Goal: Task Accomplishment & Management: Complete application form

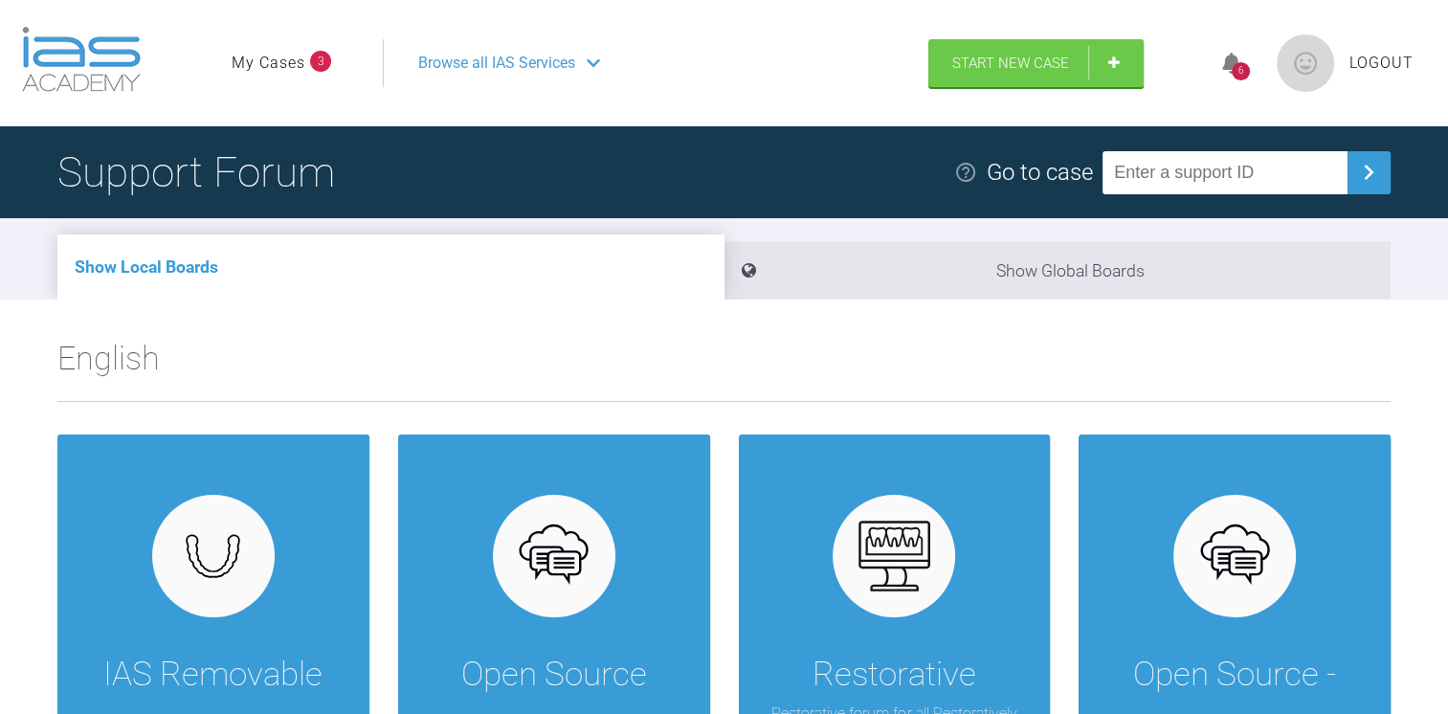
click at [1244, 56] on div "6" at bounding box center [1241, 63] width 72 height 45
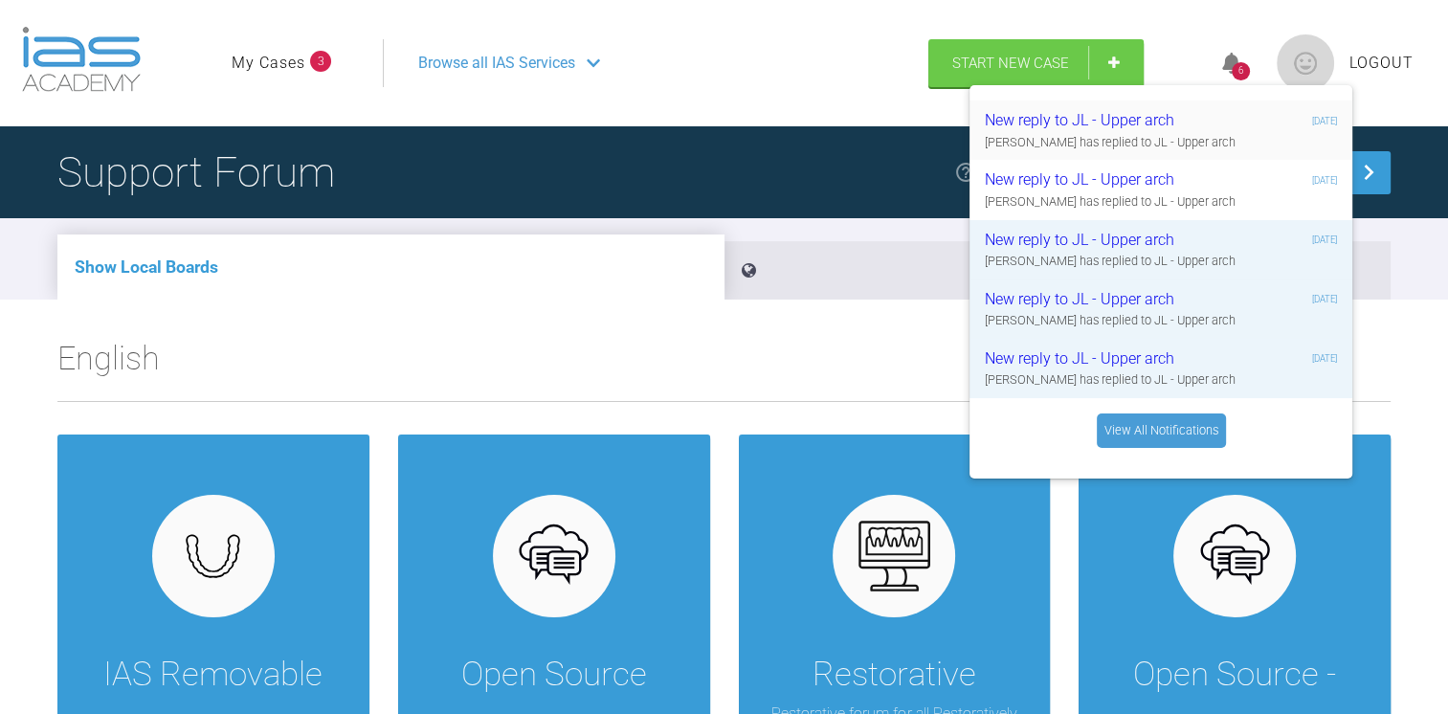
click at [1167, 145] on div "Kelly Toft has replied to JL - Upper arch" at bounding box center [1161, 142] width 352 height 19
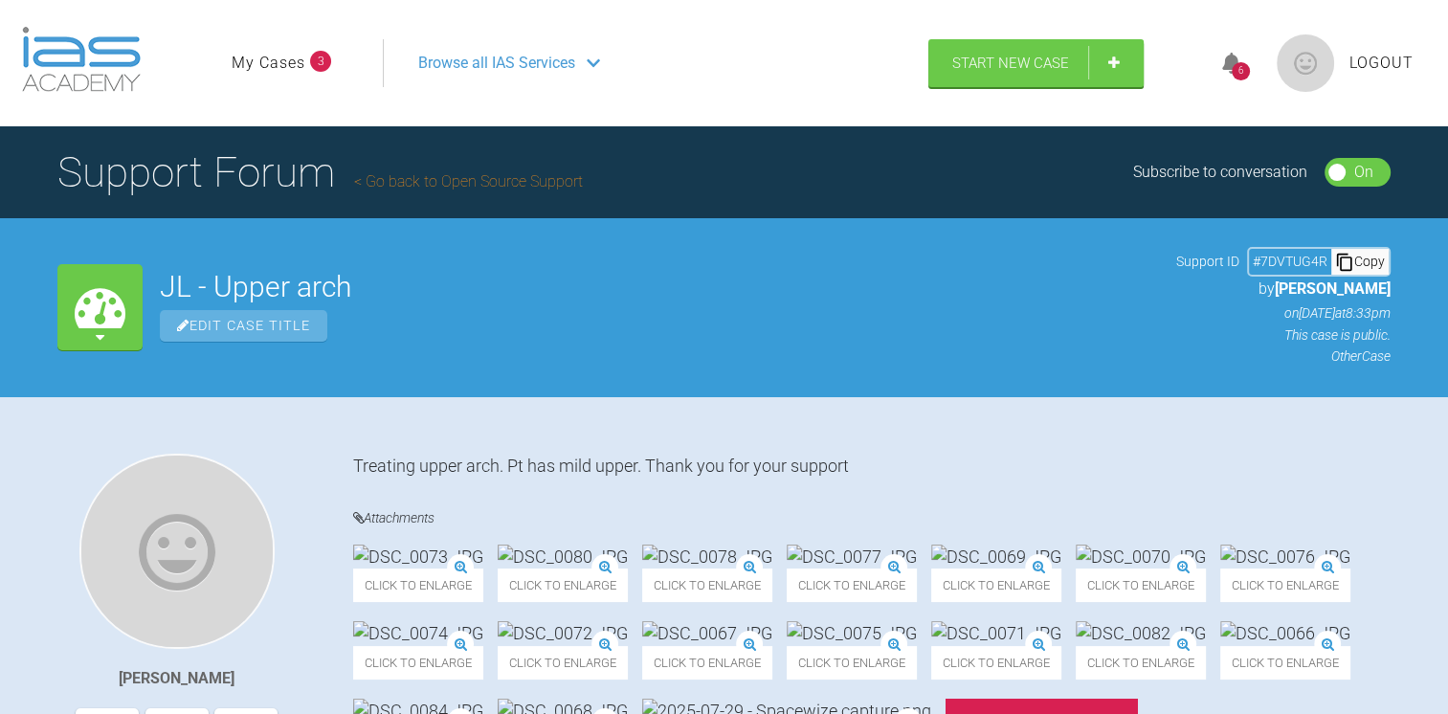
click at [310, 63] on span "3" at bounding box center [320, 61] width 21 height 21
click at [1075, 78] on link "Start New Case" at bounding box center [1035, 65] width 215 height 48
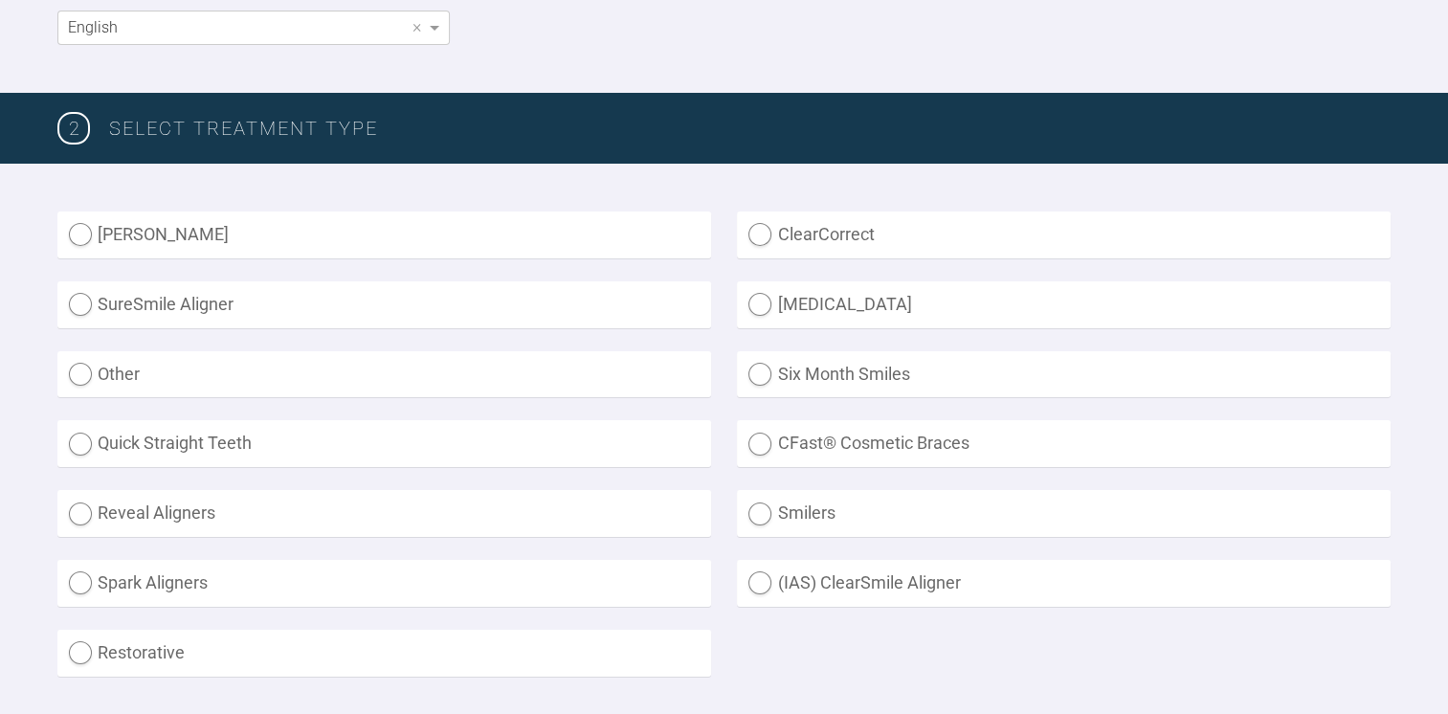
scroll to position [506, 0]
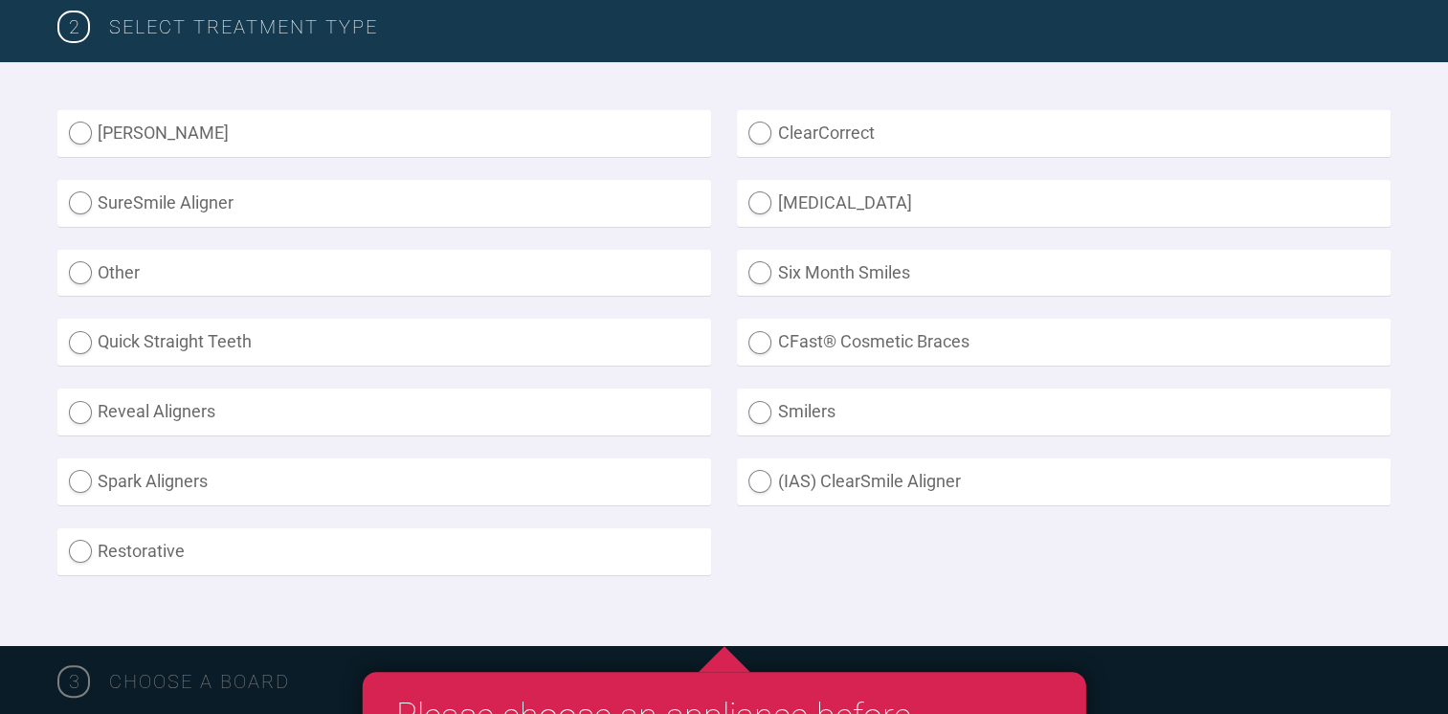
click at [106, 267] on label "Other" at bounding box center [384, 273] width 654 height 47
radio input "true"
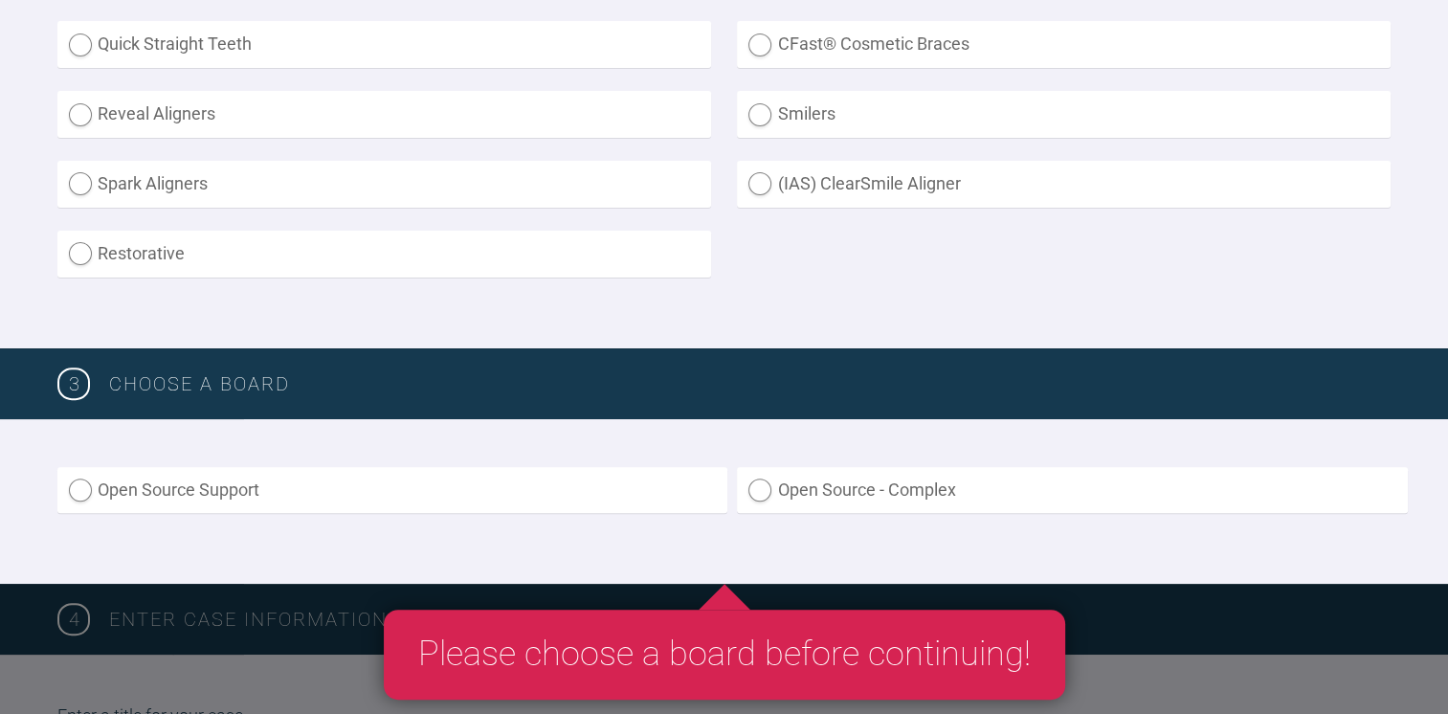
scroll to position [875, 0]
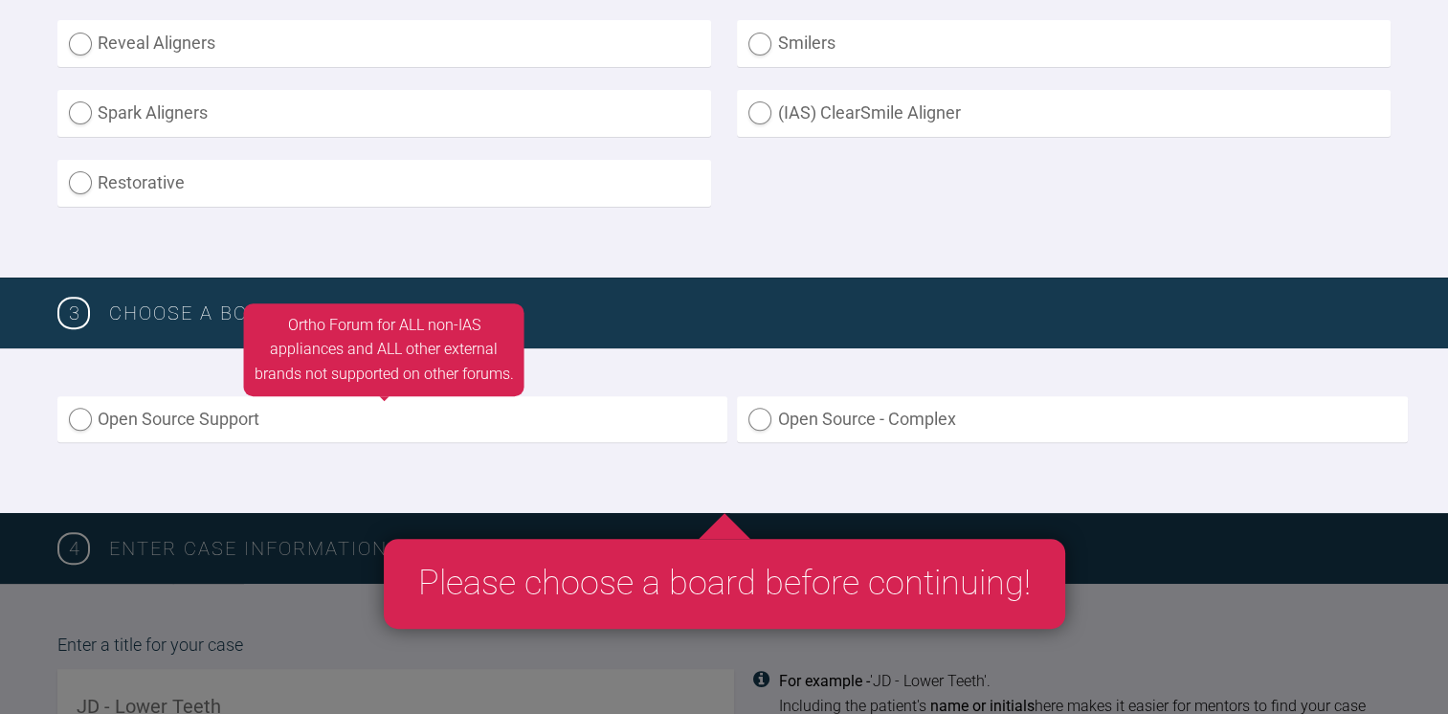
click at [228, 409] on label "Open Source Support" at bounding box center [392, 419] width 670 height 47
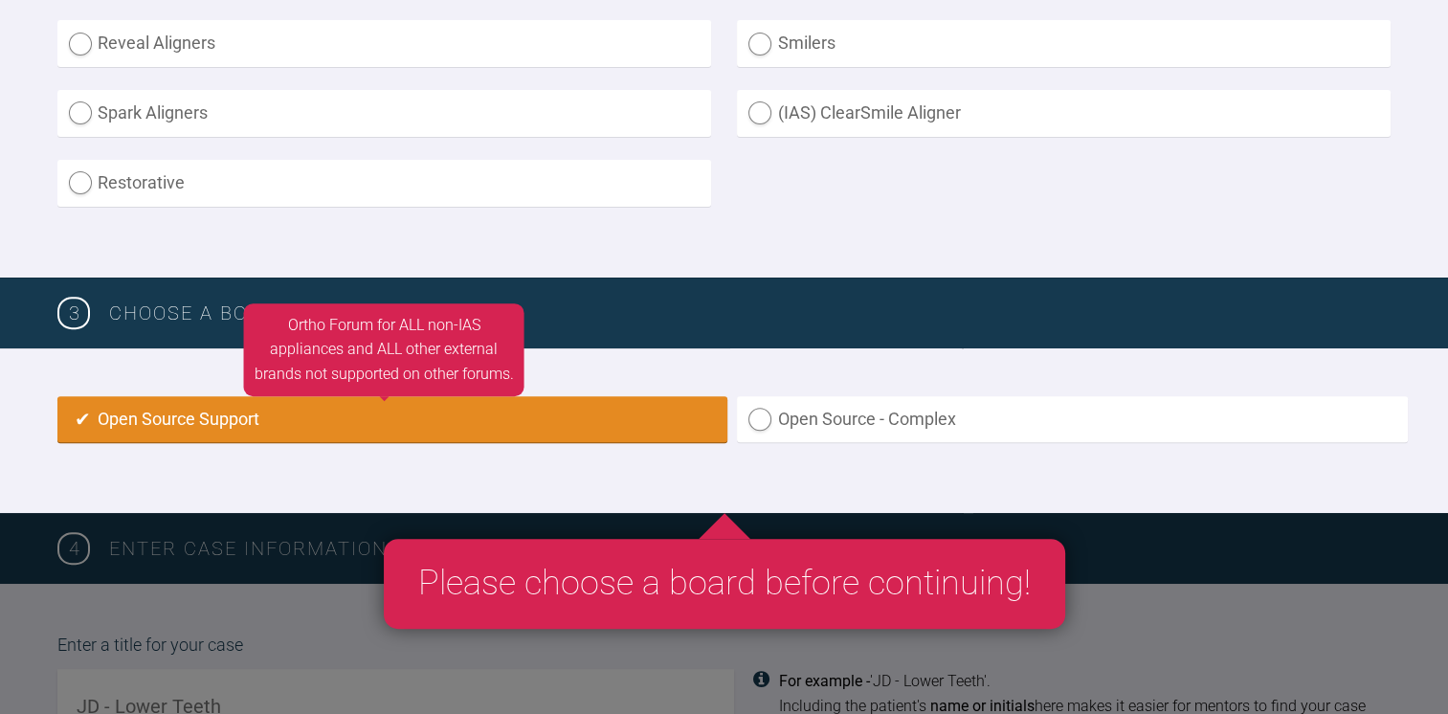
radio input "true"
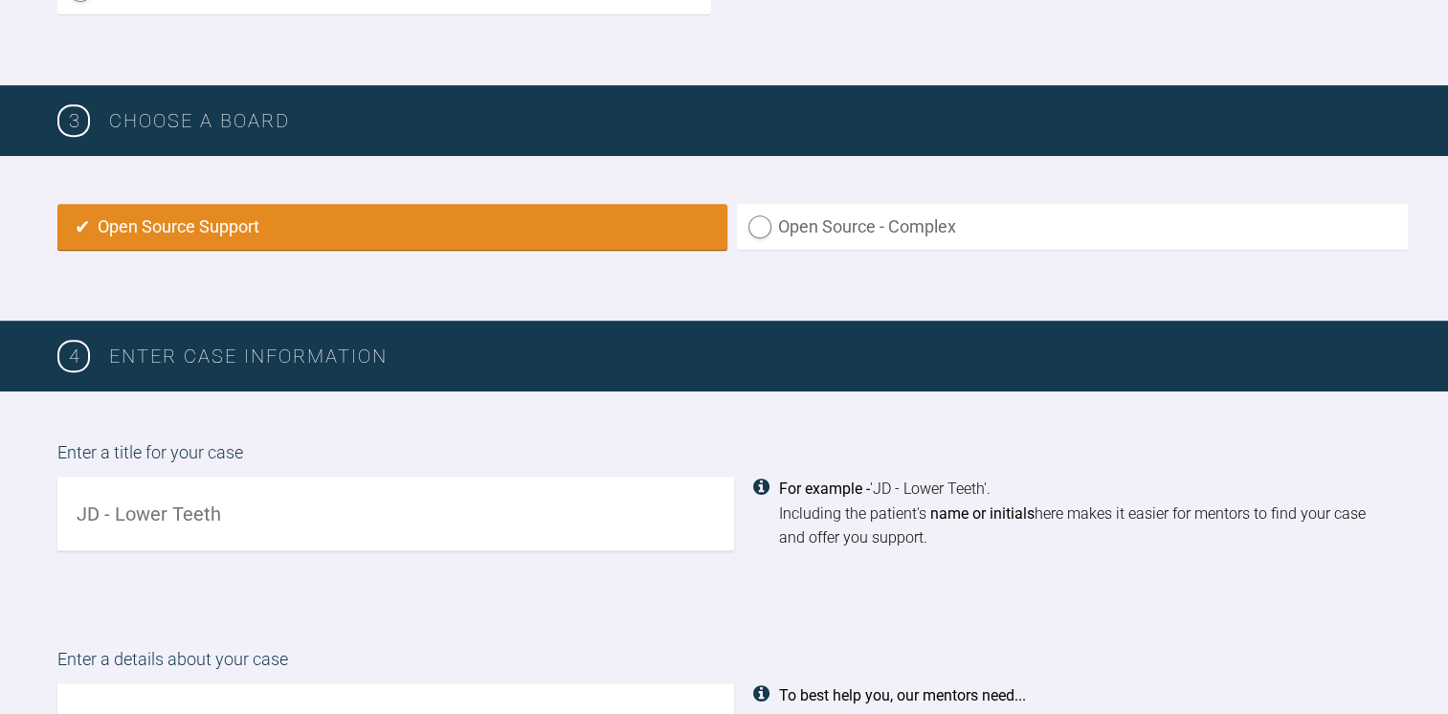
scroll to position [1062, 0]
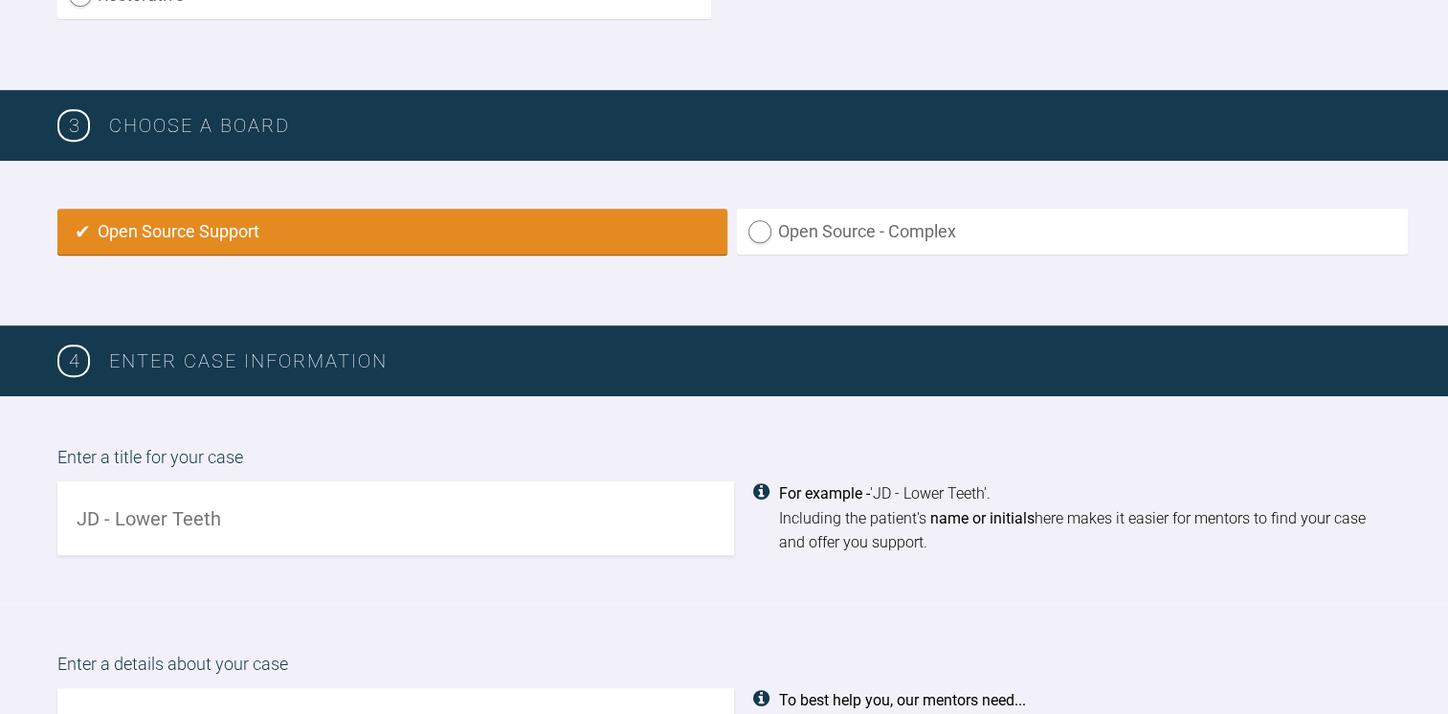
click at [436, 553] on div "Enter a title for your case For example - 'JD - Lower Teeth'. Including the pat…" at bounding box center [724, 499] width 1448 height 207
click at [421, 520] on input "text" at bounding box center [395, 518] width 677 height 74
type input "RB - ABB case using clear aligners"
click at [425, 552] on div "Enter a title for your case RB - ABB case using clear aligners For example - 'J…" at bounding box center [724, 499] width 1448 height 207
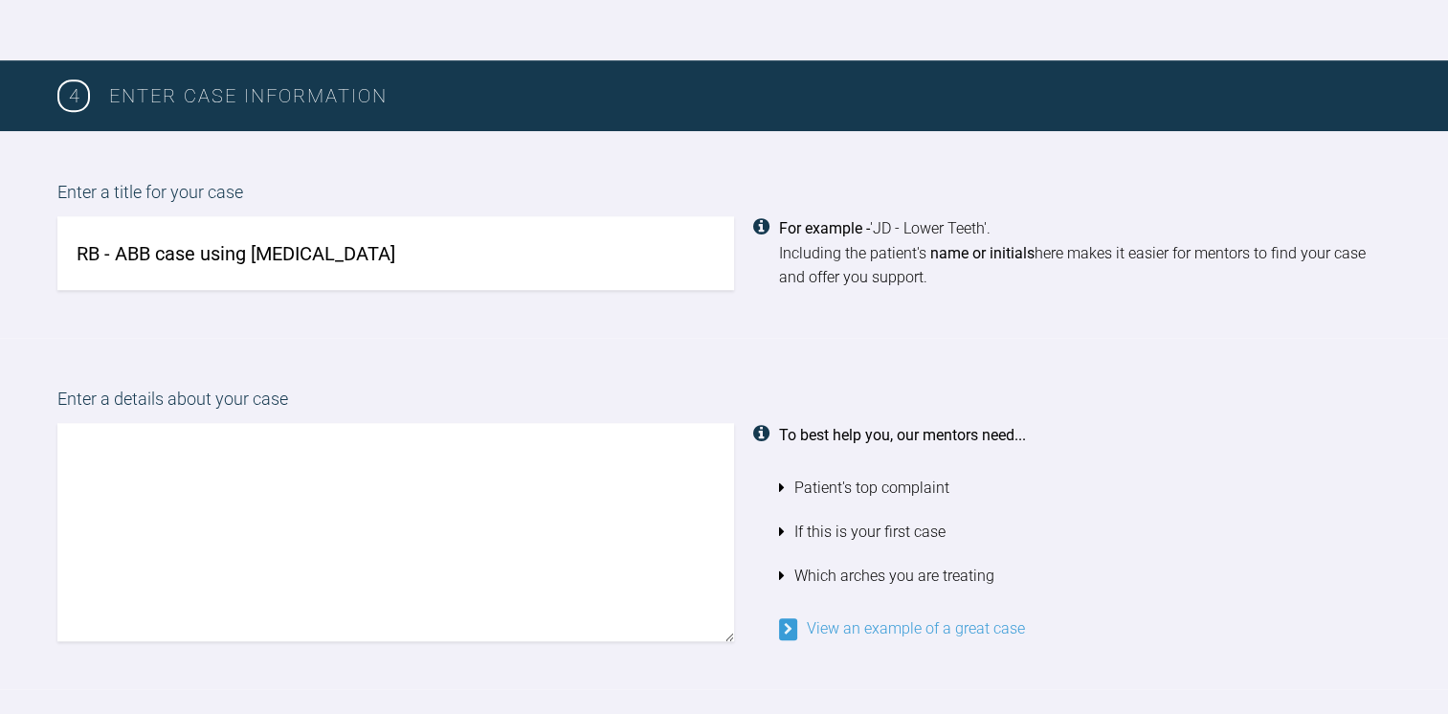
scroll to position [1365, 0]
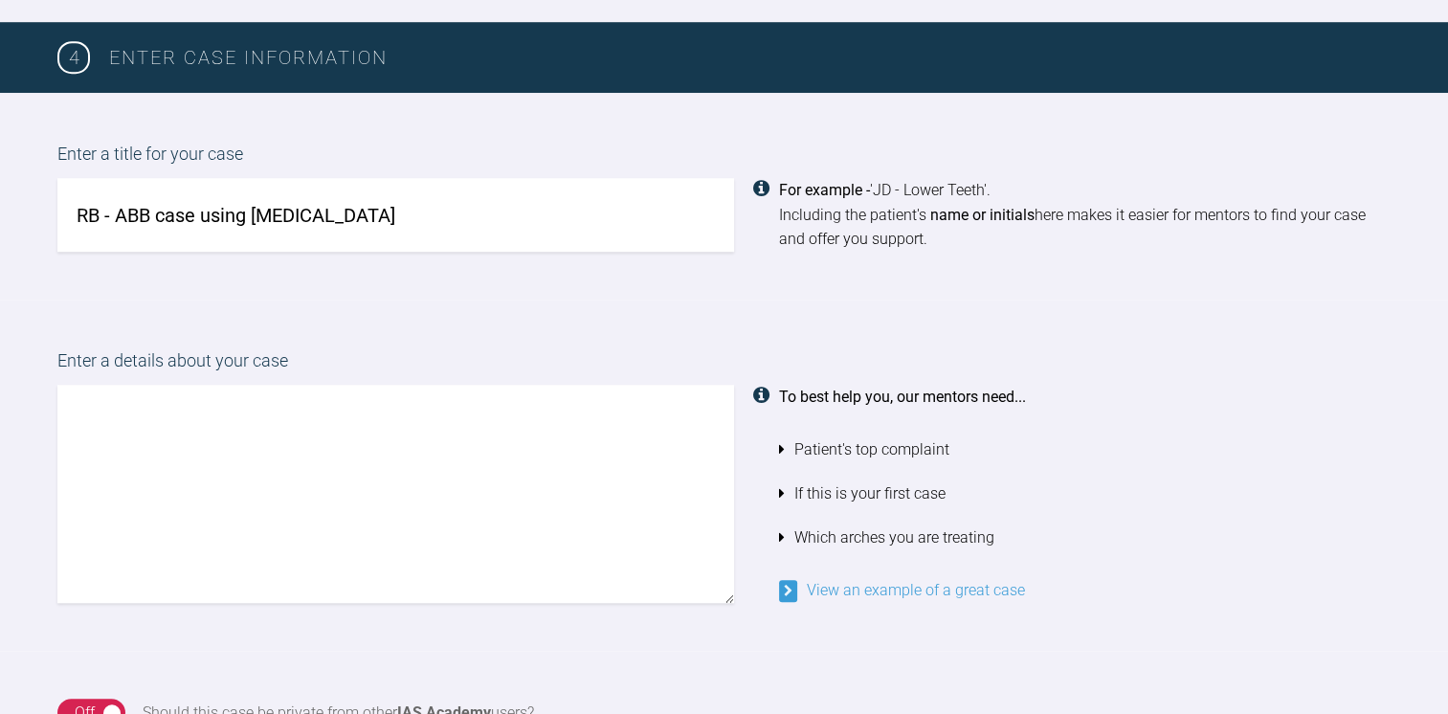
click at [390, 519] on textarea at bounding box center [395, 494] width 677 height 218
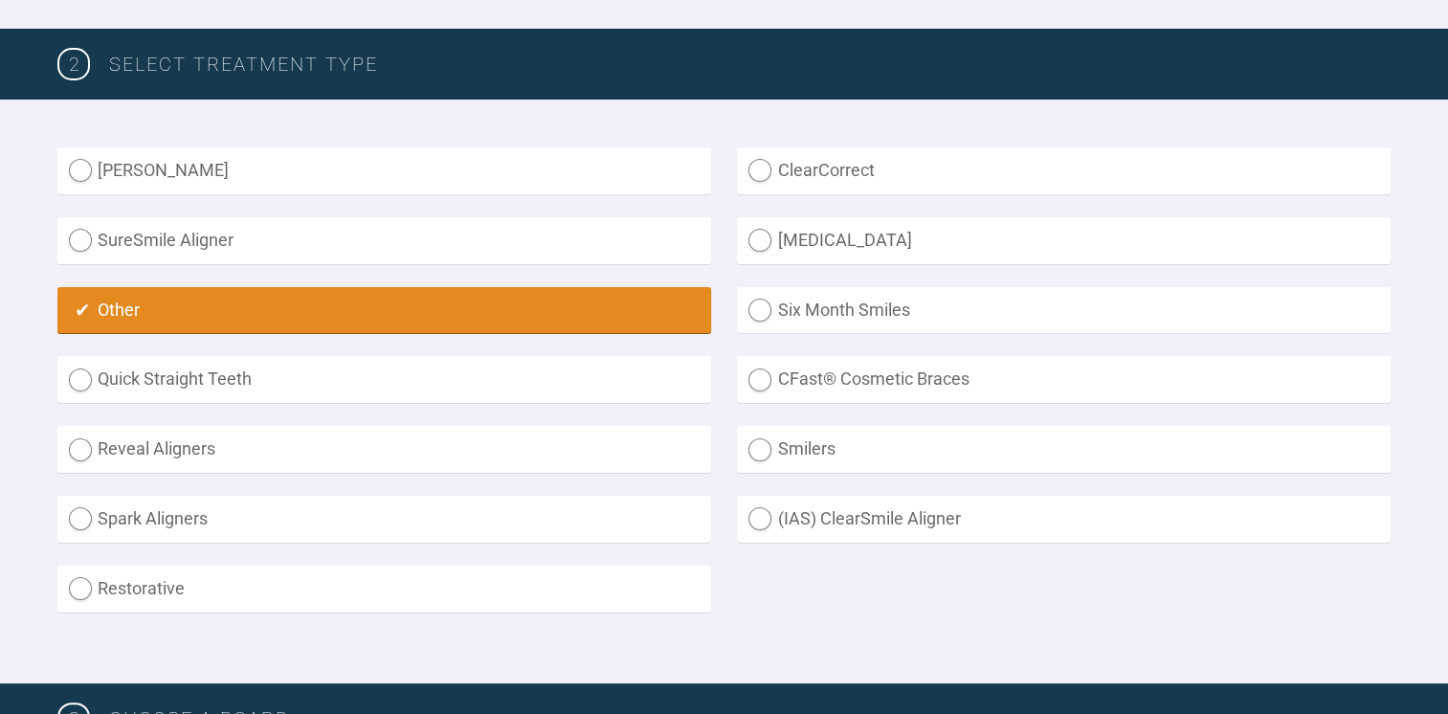
scroll to position [0, 0]
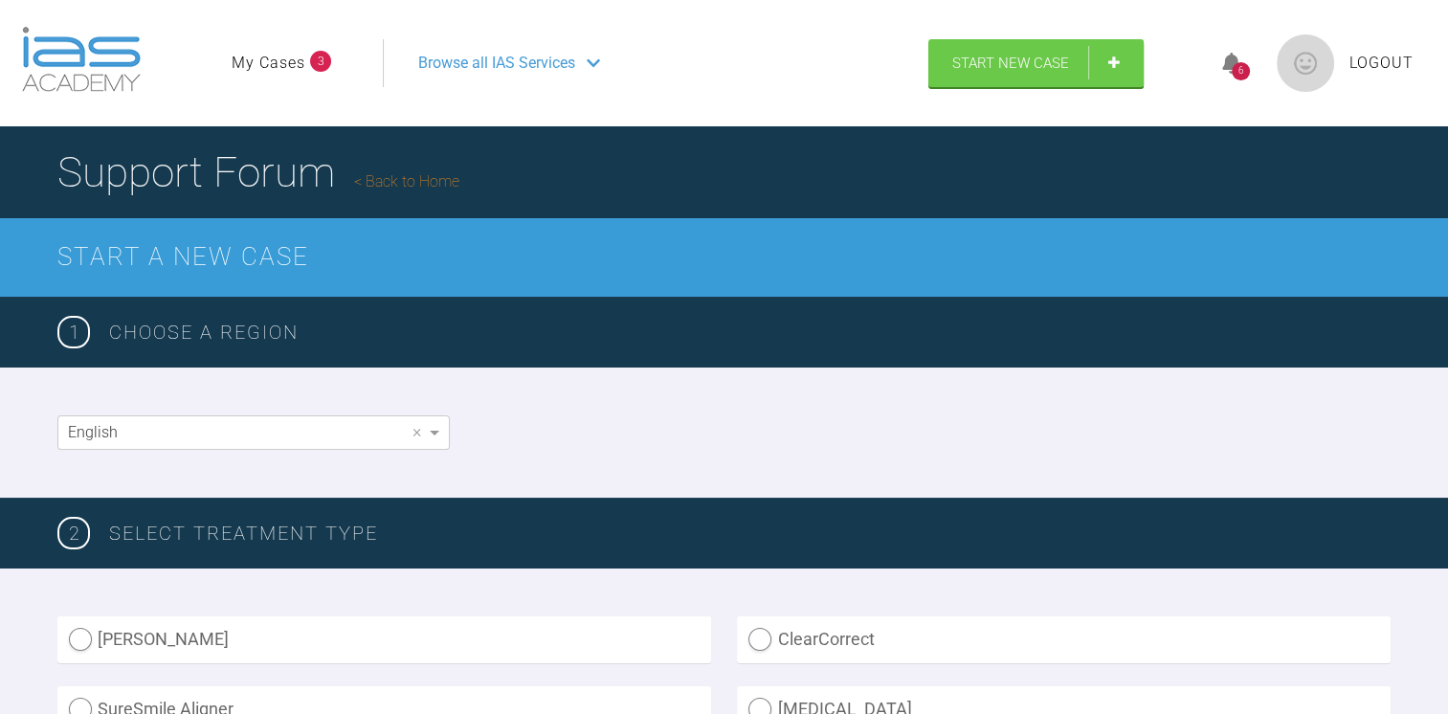
click at [1229, 73] on div "6" at bounding box center [1241, 63] width 72 height 45
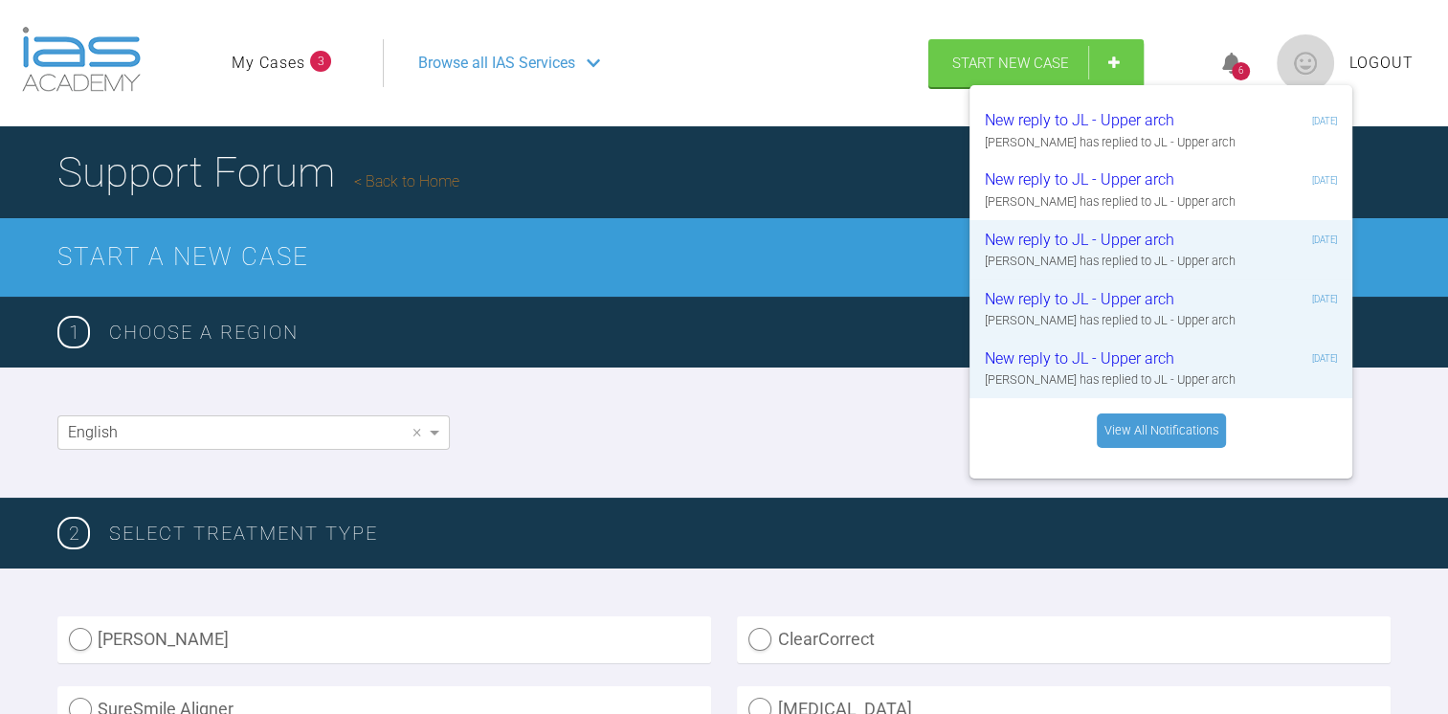
click at [819, 361] on div "1 Choose a region" at bounding box center [724, 332] width 1448 height 71
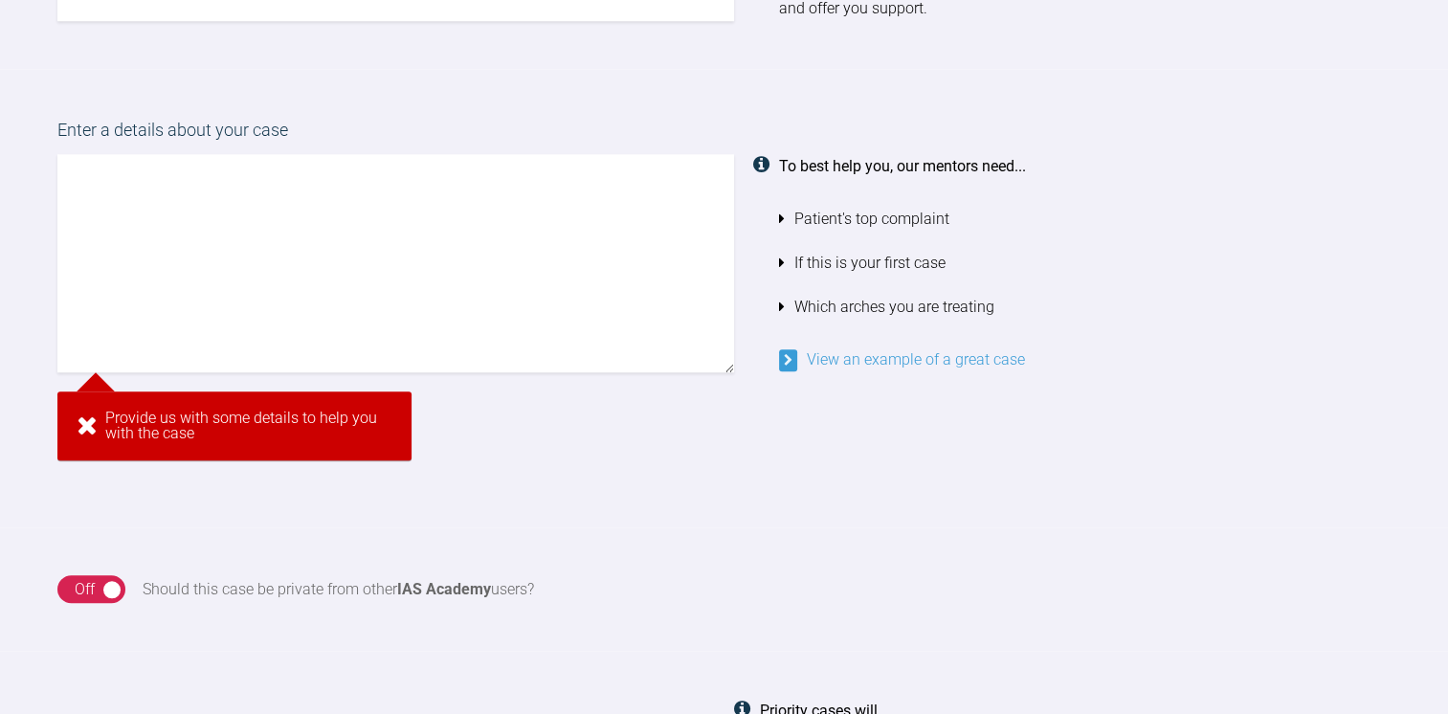
click at [301, 266] on textarea at bounding box center [395, 263] width 677 height 218
paste textarea "Treating upper arch. Pt has mild upper. Thank you for your support"
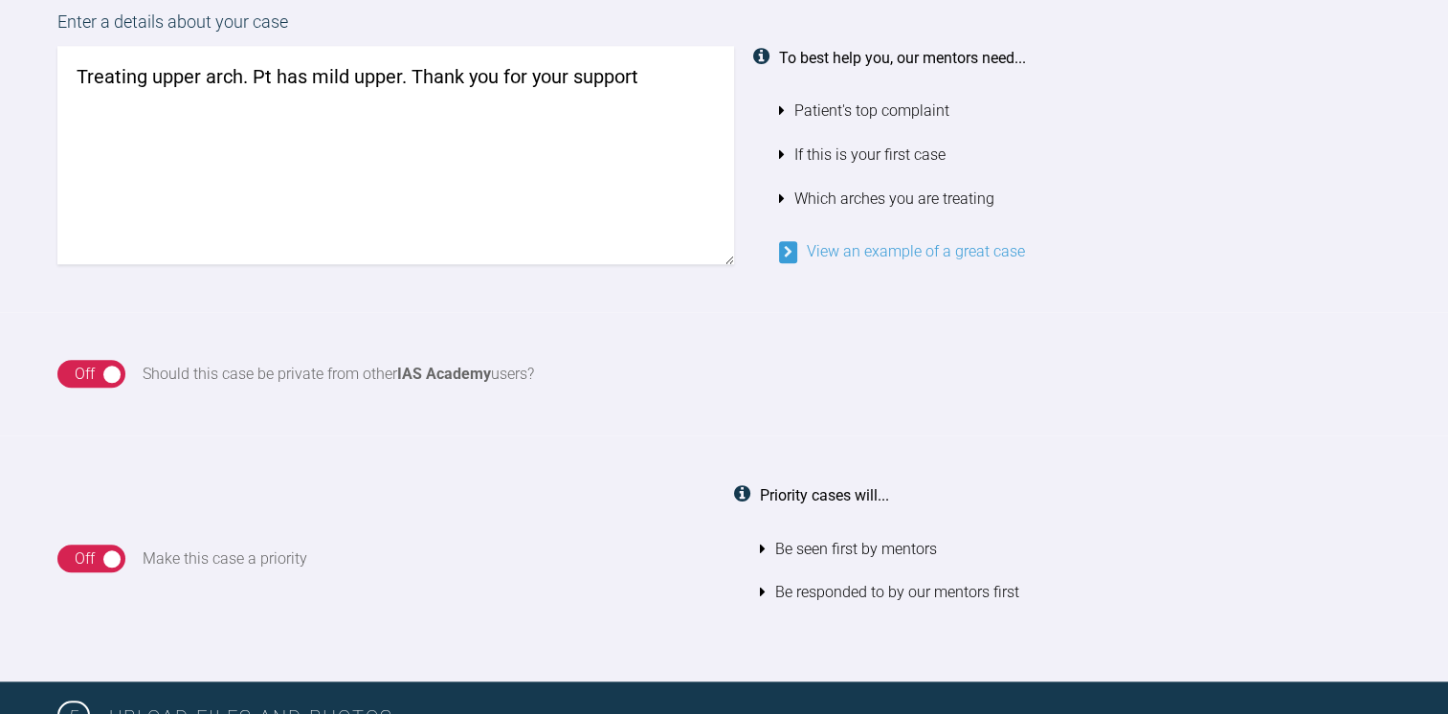
scroll to position [1510, 0]
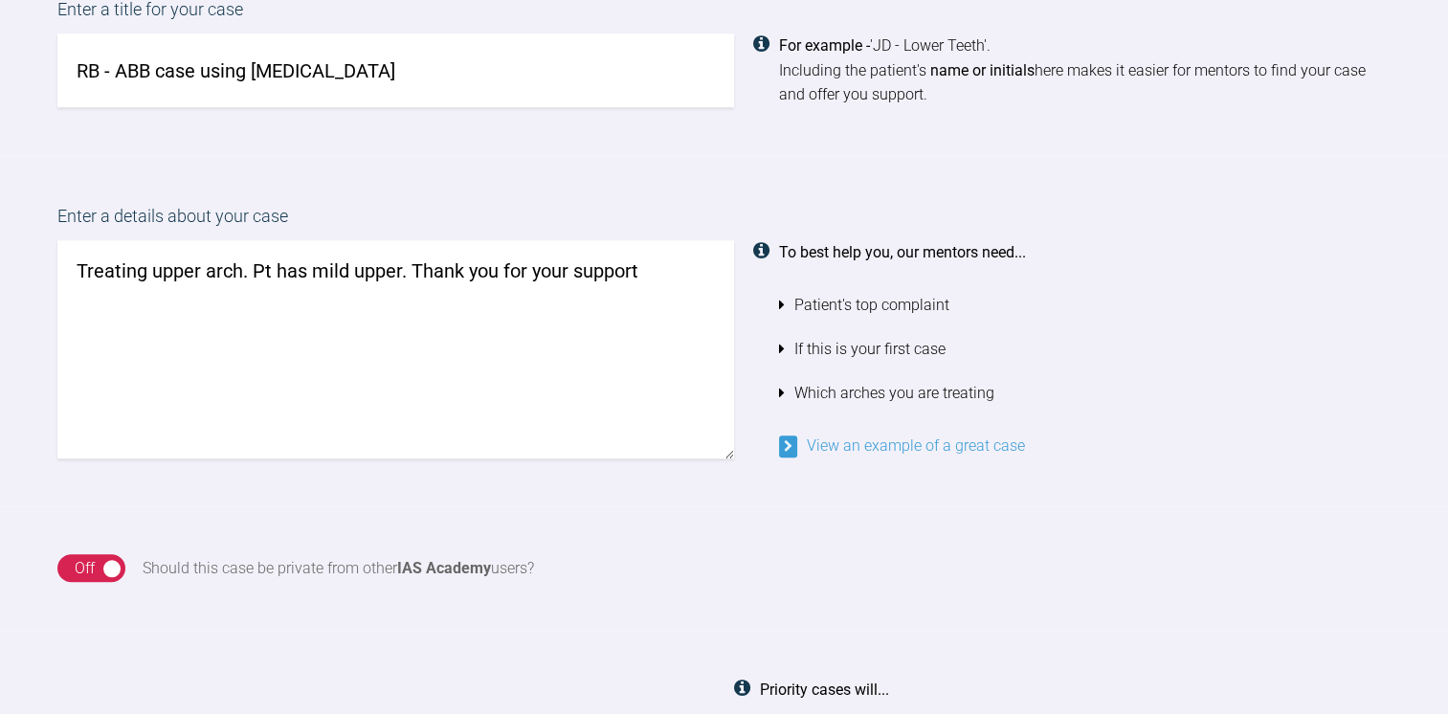
click at [191, 267] on textarea "Treating upper arch. Pt has mild upper. Thank you for your support" at bounding box center [395, 349] width 677 height 218
click at [331, 268] on textarea "Treating upper and lower arch. Pt has mild upper. Thank you for your support" at bounding box center [395, 349] width 677 height 218
click at [655, 270] on textarea "Treating upper and lower arch using clear aligners. Pt has mild upper. Thank yo…" at bounding box center [395, 349] width 677 height 218
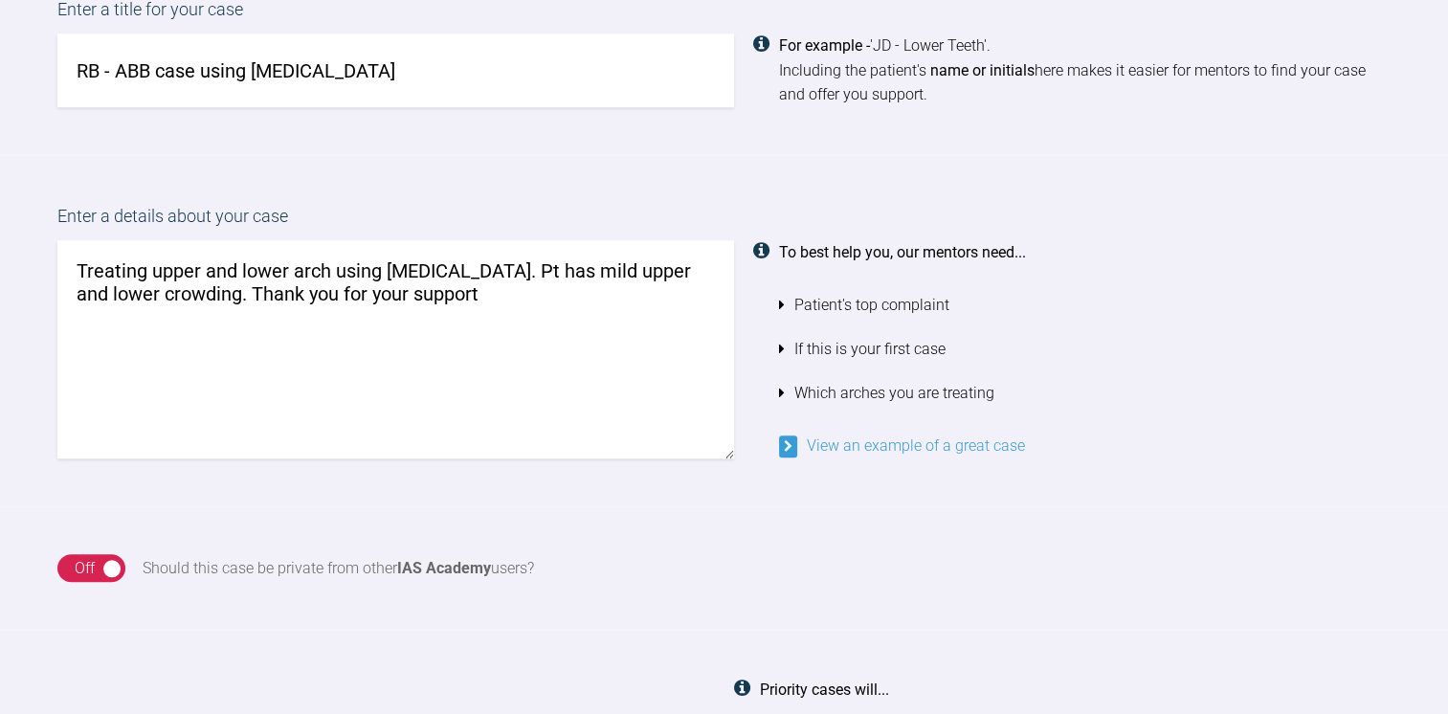
type textarea "Treating upper and lower arch using clear aligners. Pt has mild upper and lower…"
click at [765, 539] on div "On Off Should this case be private from other IAS Academy users?" at bounding box center [724, 568] width 1448 height 124
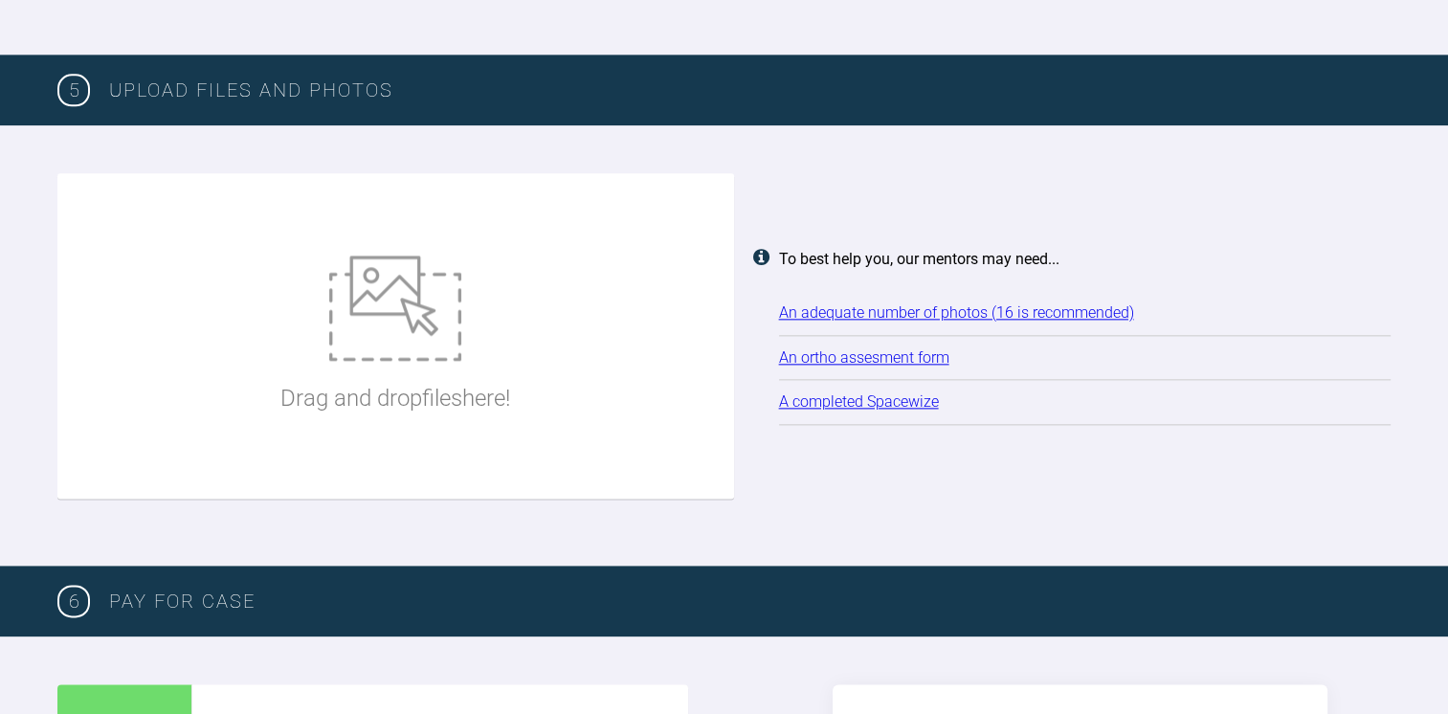
scroll to position [2371, 0]
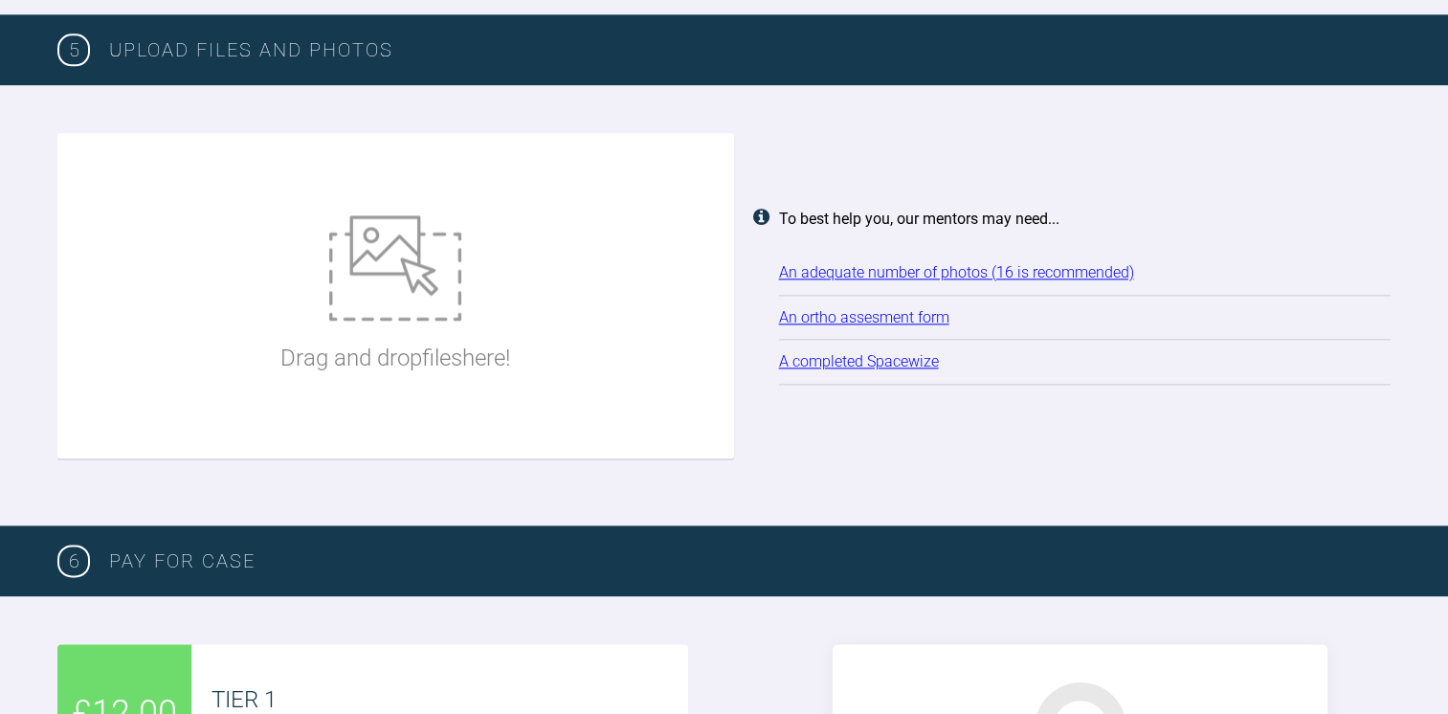
click at [429, 304] on img at bounding box center [395, 267] width 132 height 105
type input "C:\fakepath\2025-08-18 - Spacewize capture 1.png"
click at [1062, 477] on div "Drag and drop files here! To best help you, our mentors may need... An adequate…" at bounding box center [723, 305] width 1333 height 344
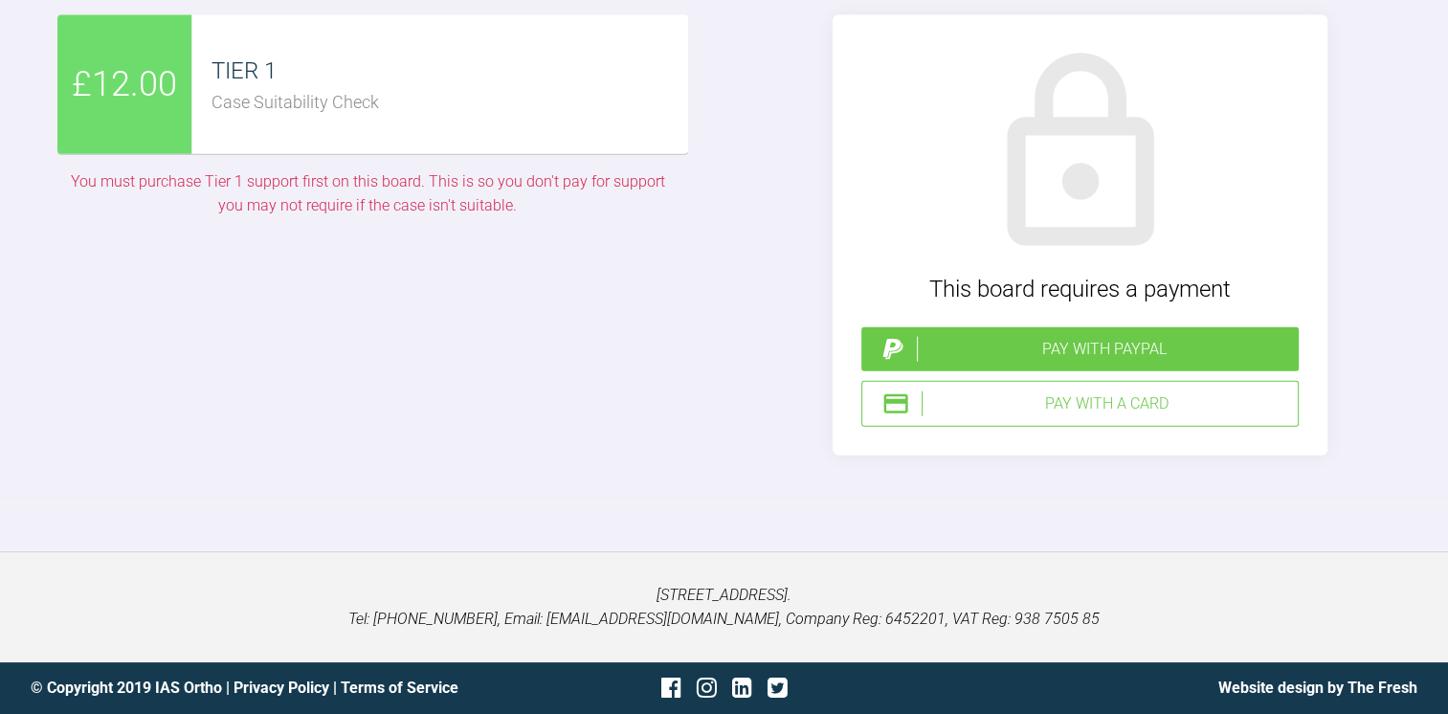
scroll to position [4640, 0]
click at [1125, 416] on div "Pay with a Card" at bounding box center [1105, 403] width 368 height 25
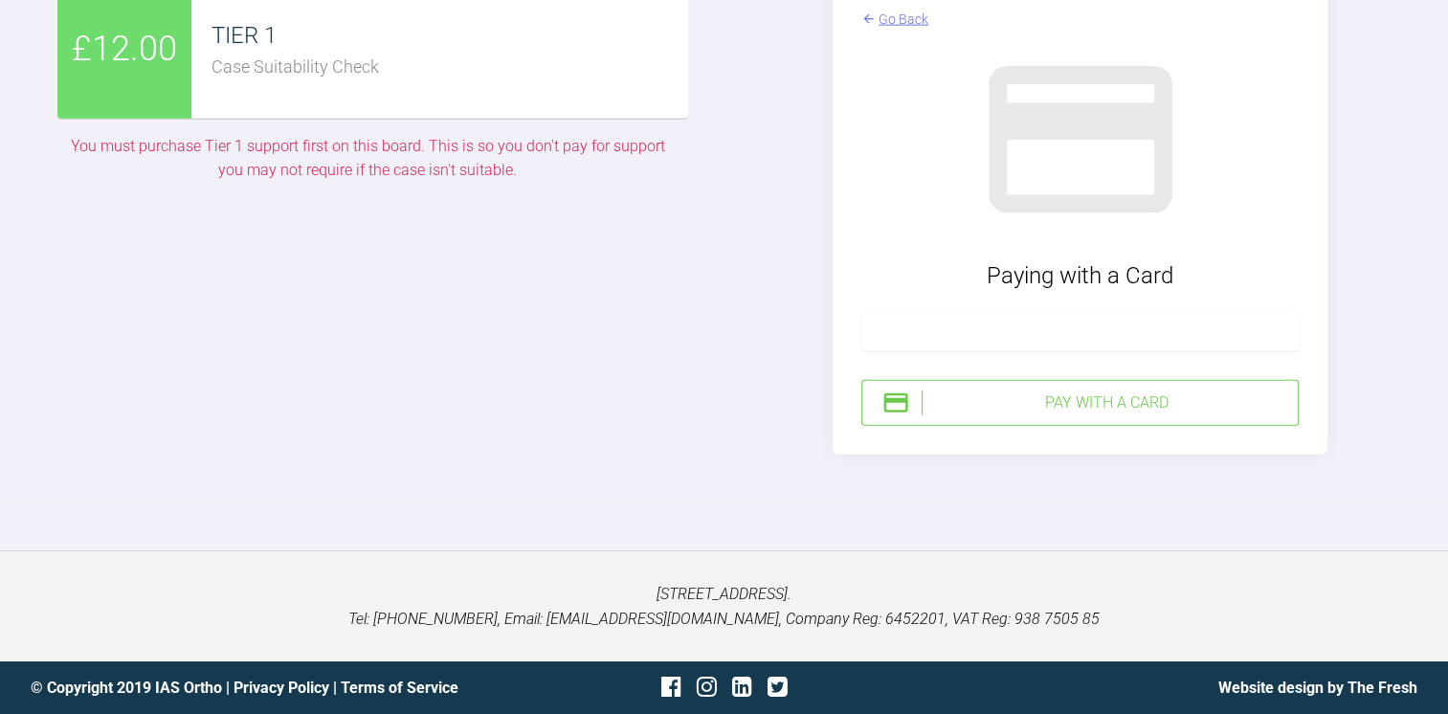
scroll to position [4678, 0]
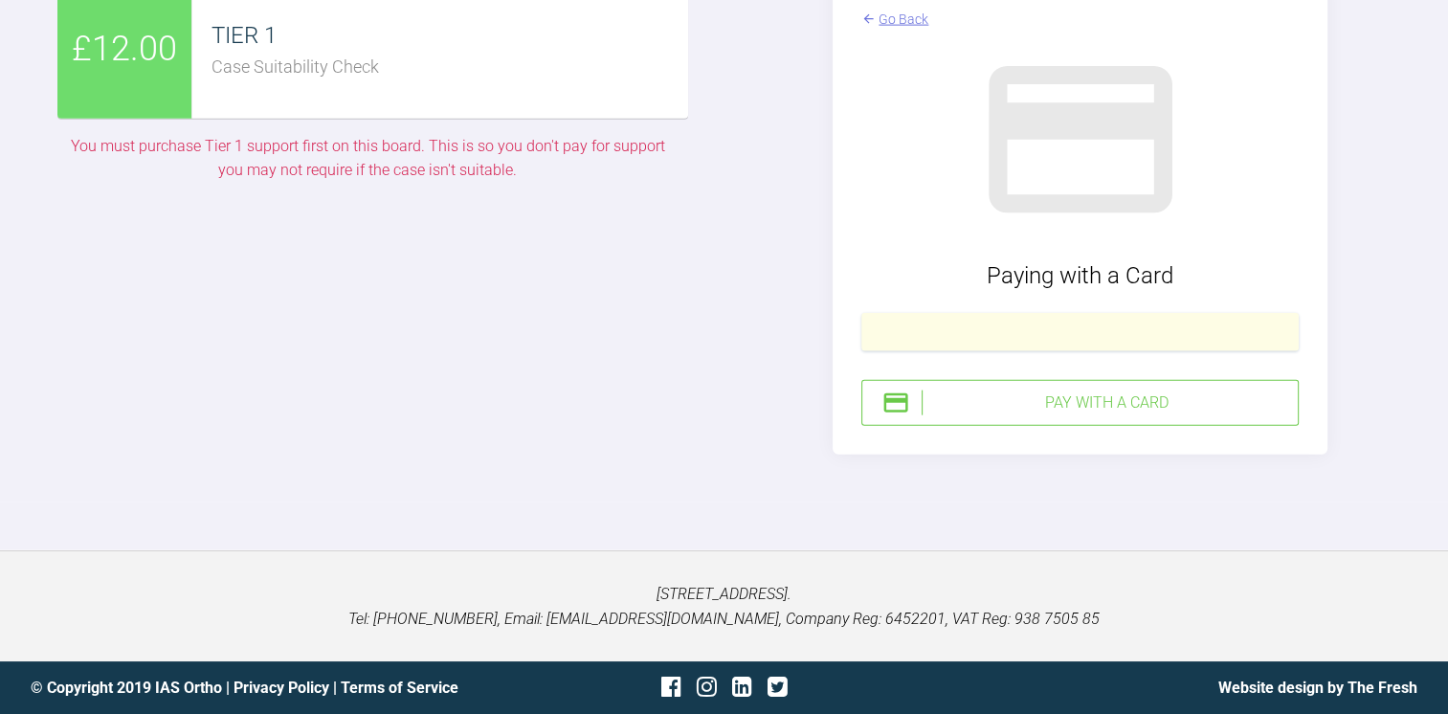
click at [1244, 351] on div at bounding box center [1079, 332] width 437 height 38
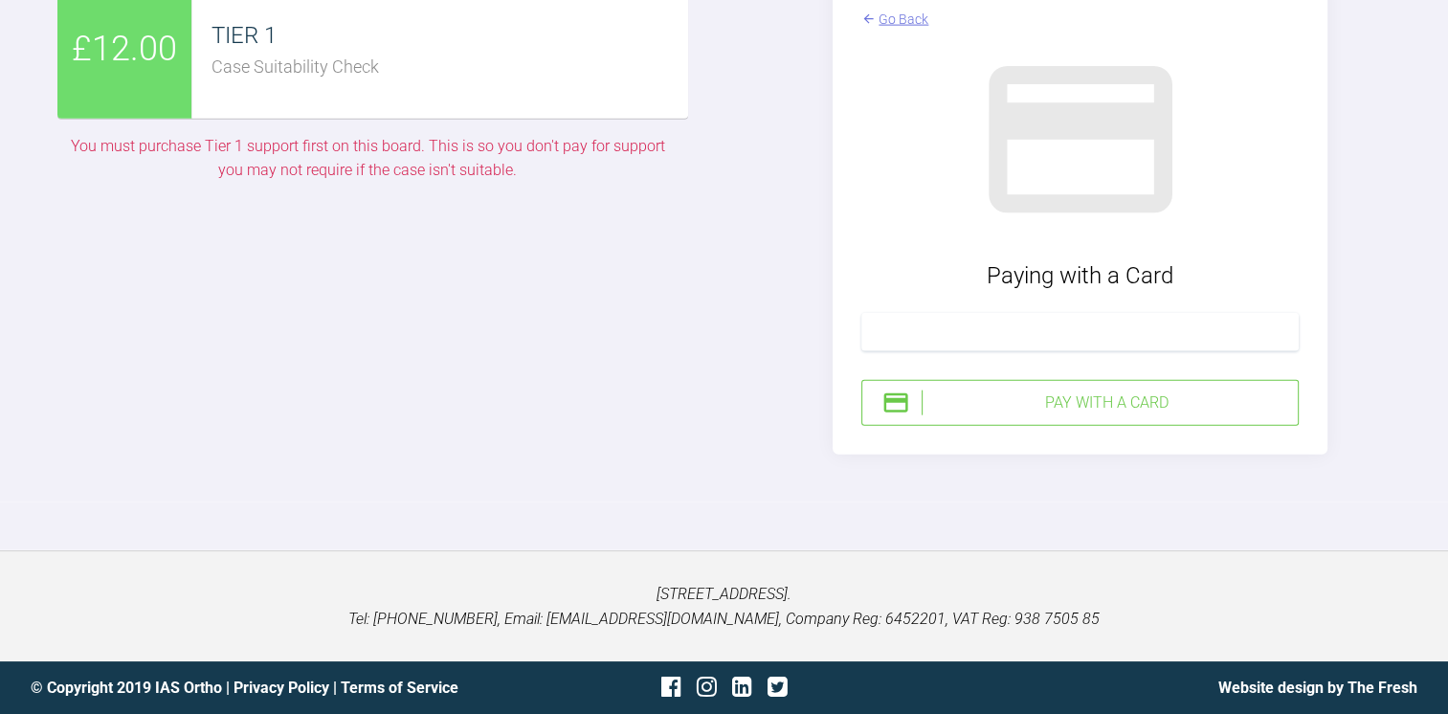
click at [1014, 415] on div "Pay with a Card" at bounding box center [1105, 402] width 368 height 25
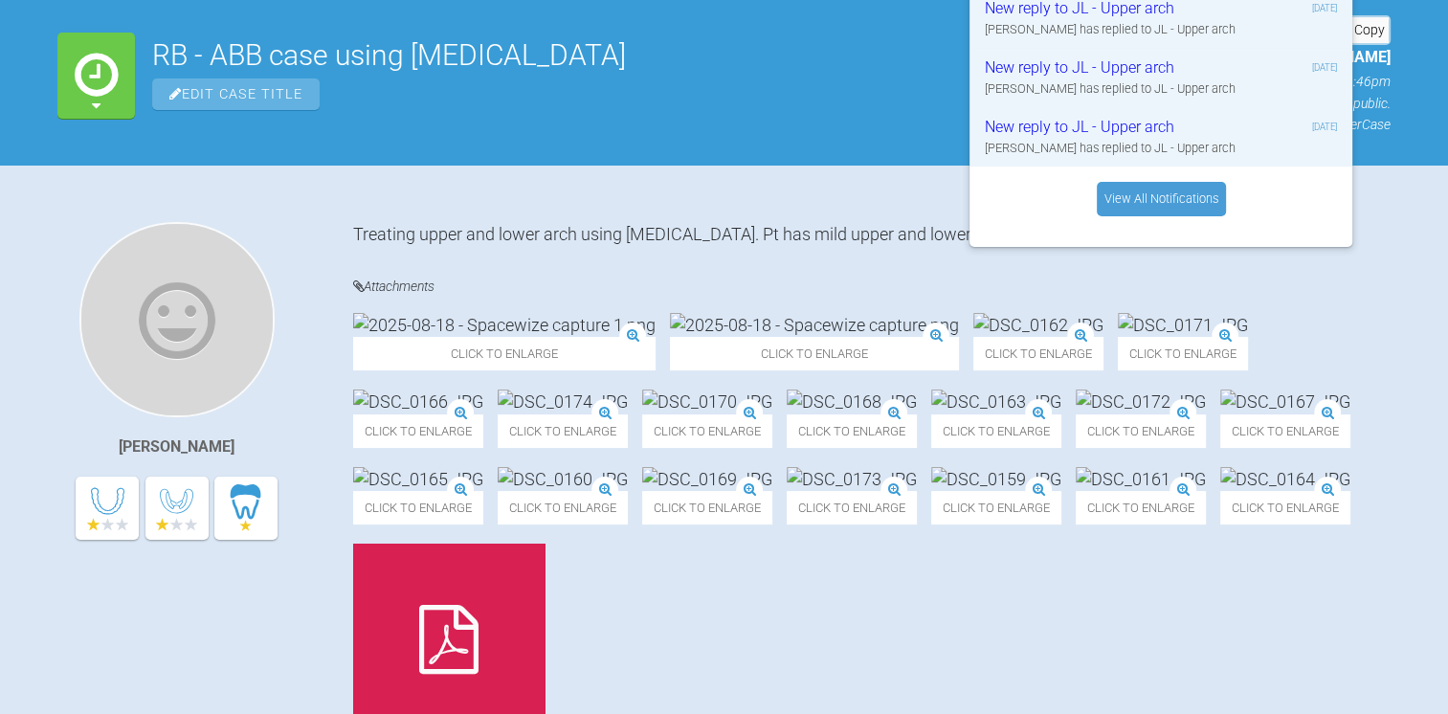
scroll to position [129, 0]
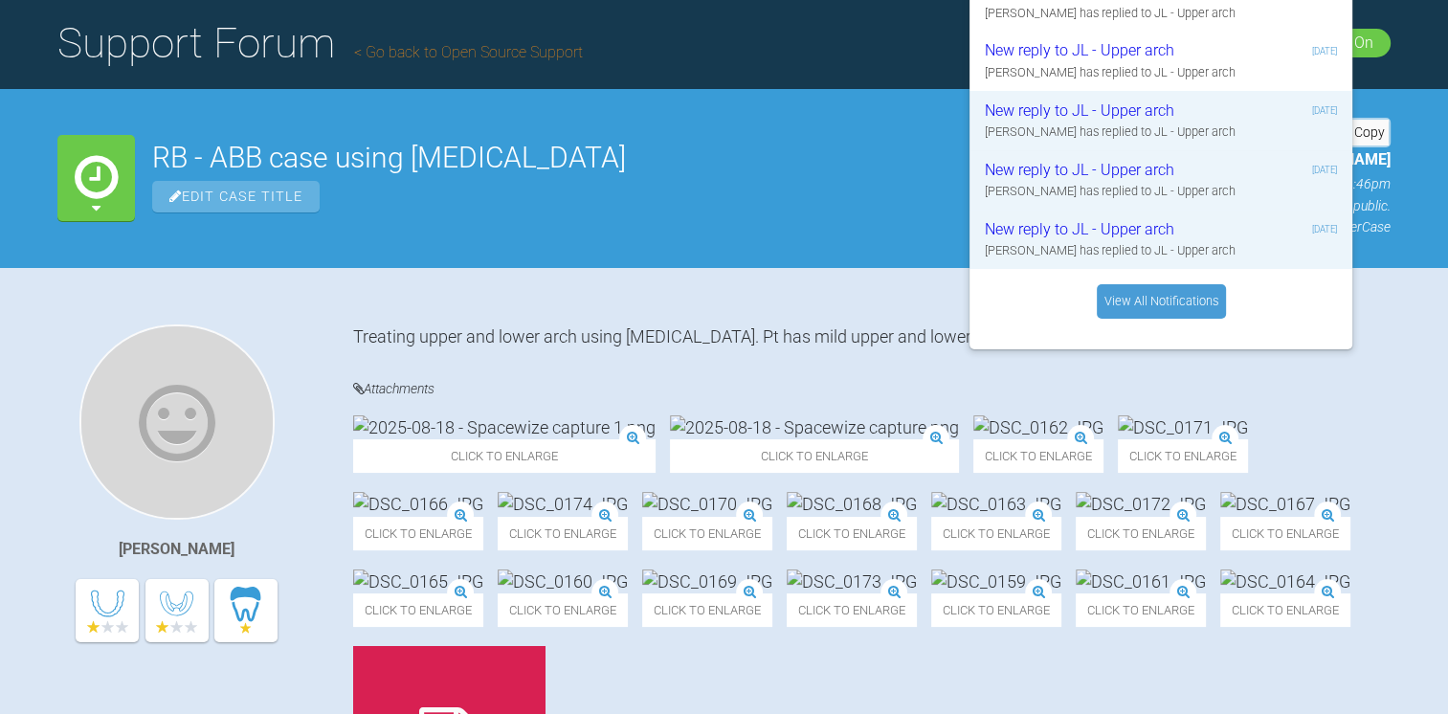
click at [486, 322] on div "Matthew Gough Treating upper and lower arch using clear aligners. Pt has mild u…" at bounding box center [724, 592] width 1448 height 650
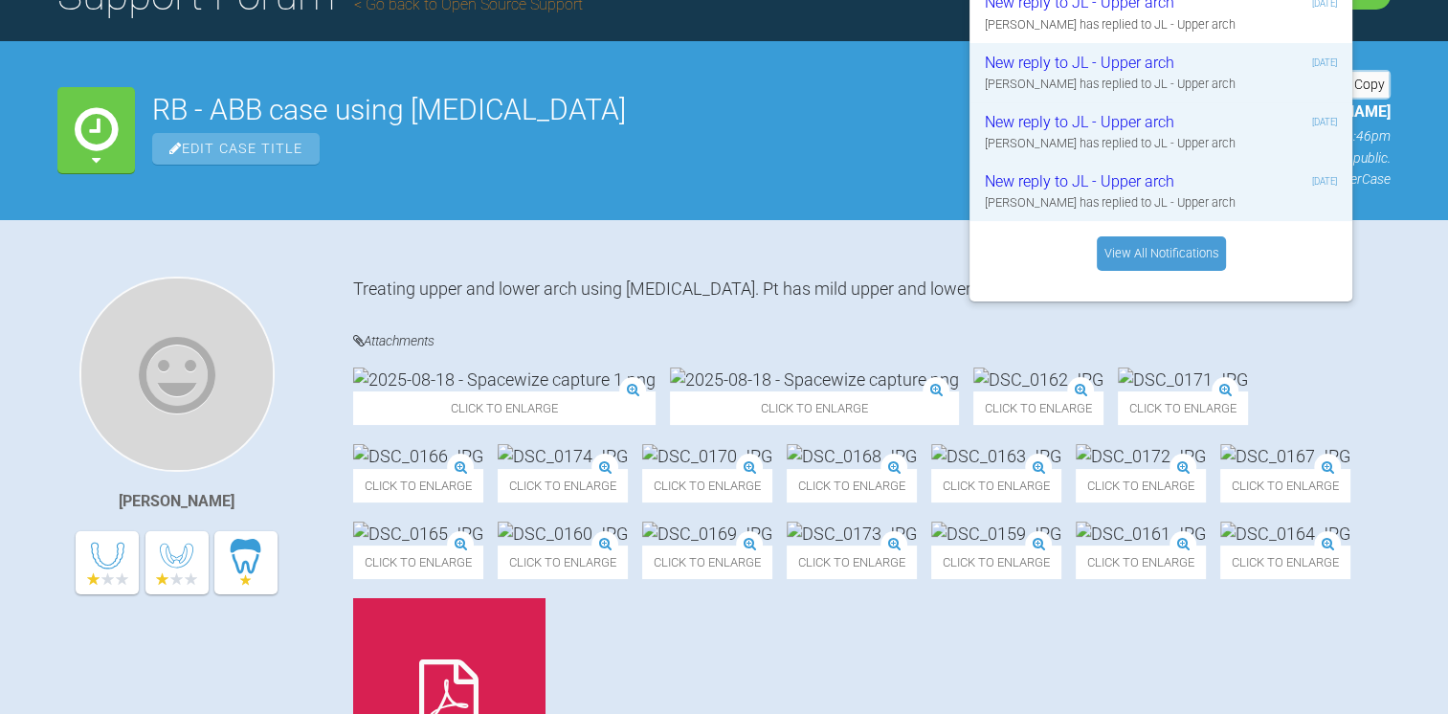
scroll to position [176, 0]
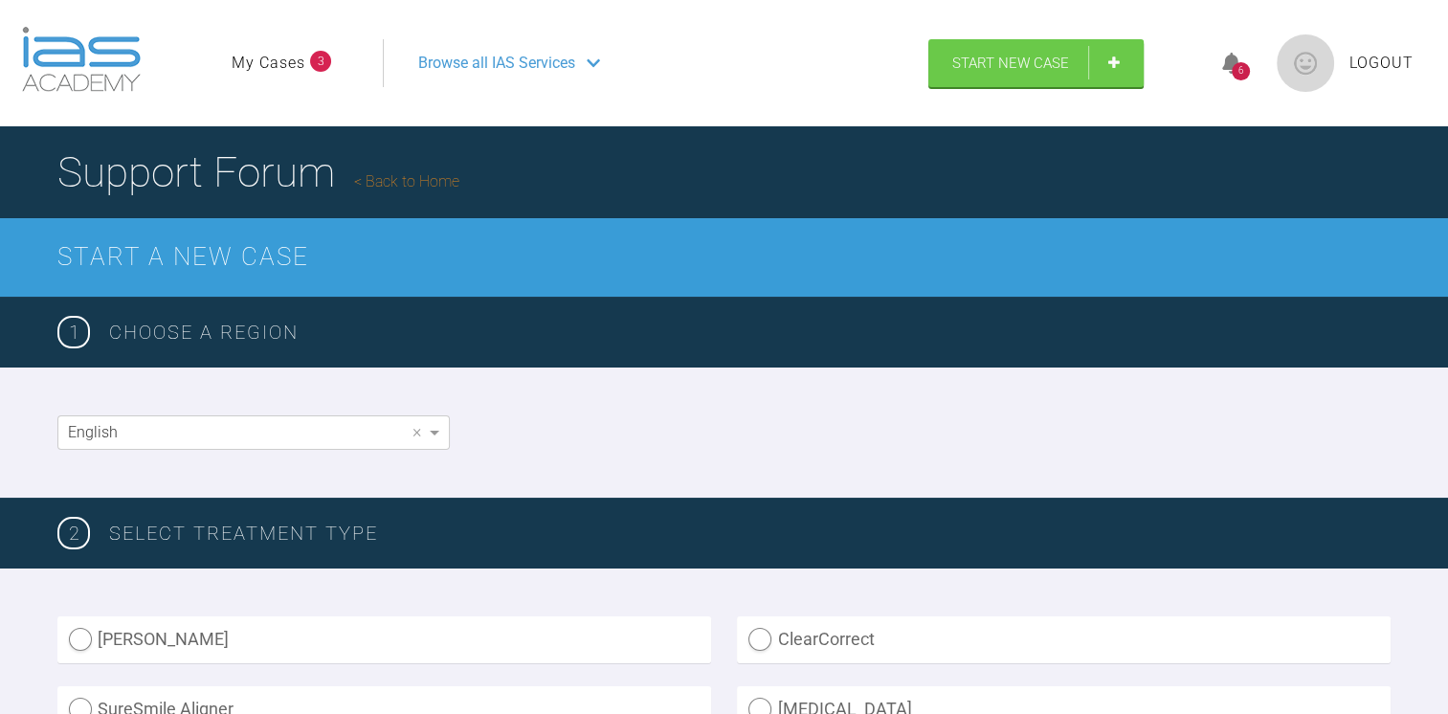
click at [1238, 67] on div "6" at bounding box center [1241, 71] width 18 height 18
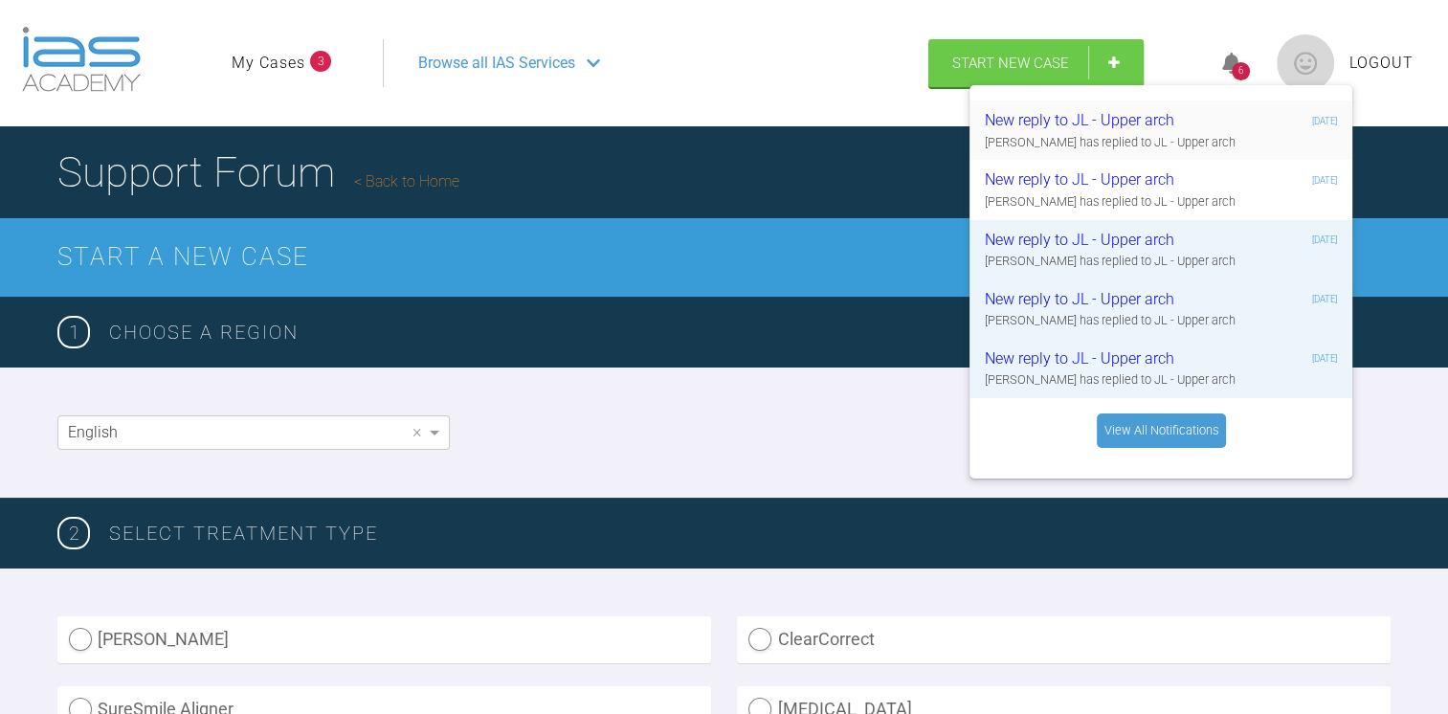
click at [1143, 133] on div "Kelly Toft has replied to JL - Upper arch" at bounding box center [1161, 142] width 352 height 19
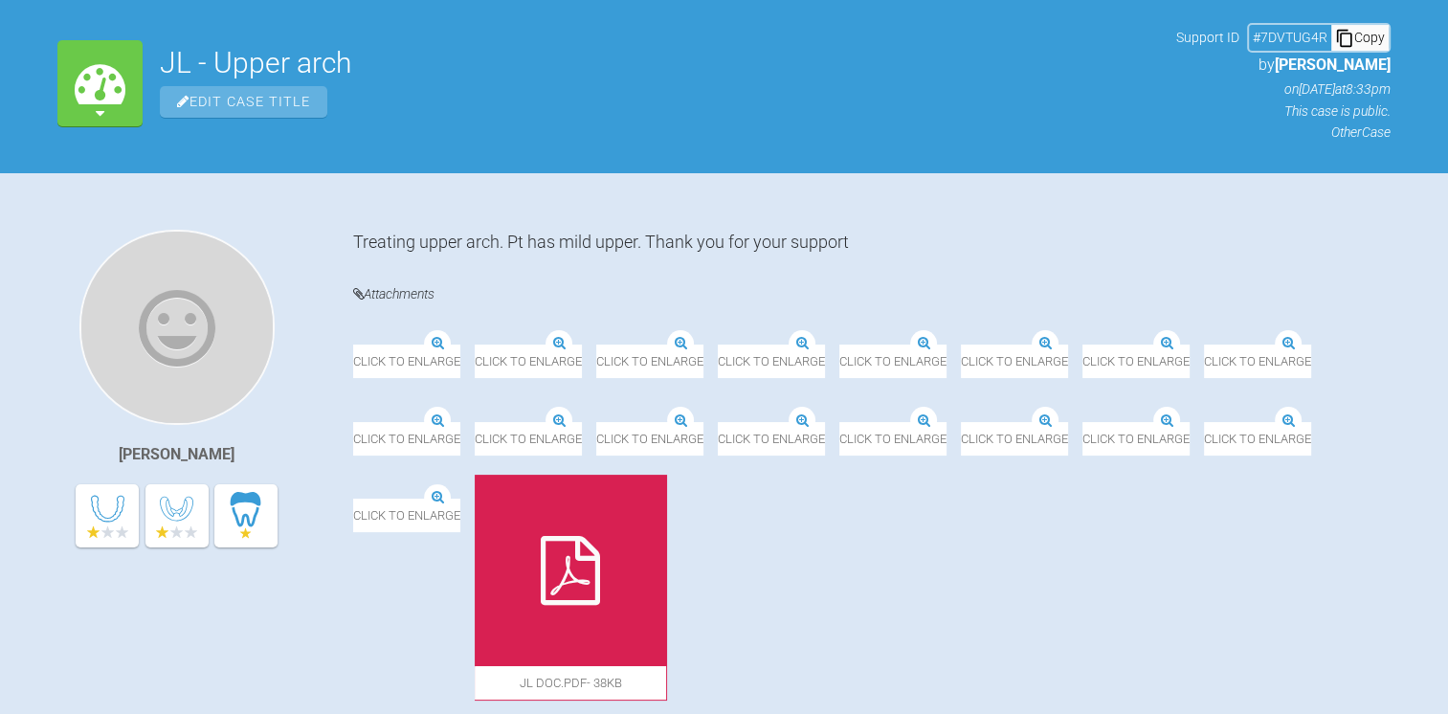
scroll to position [210, 0]
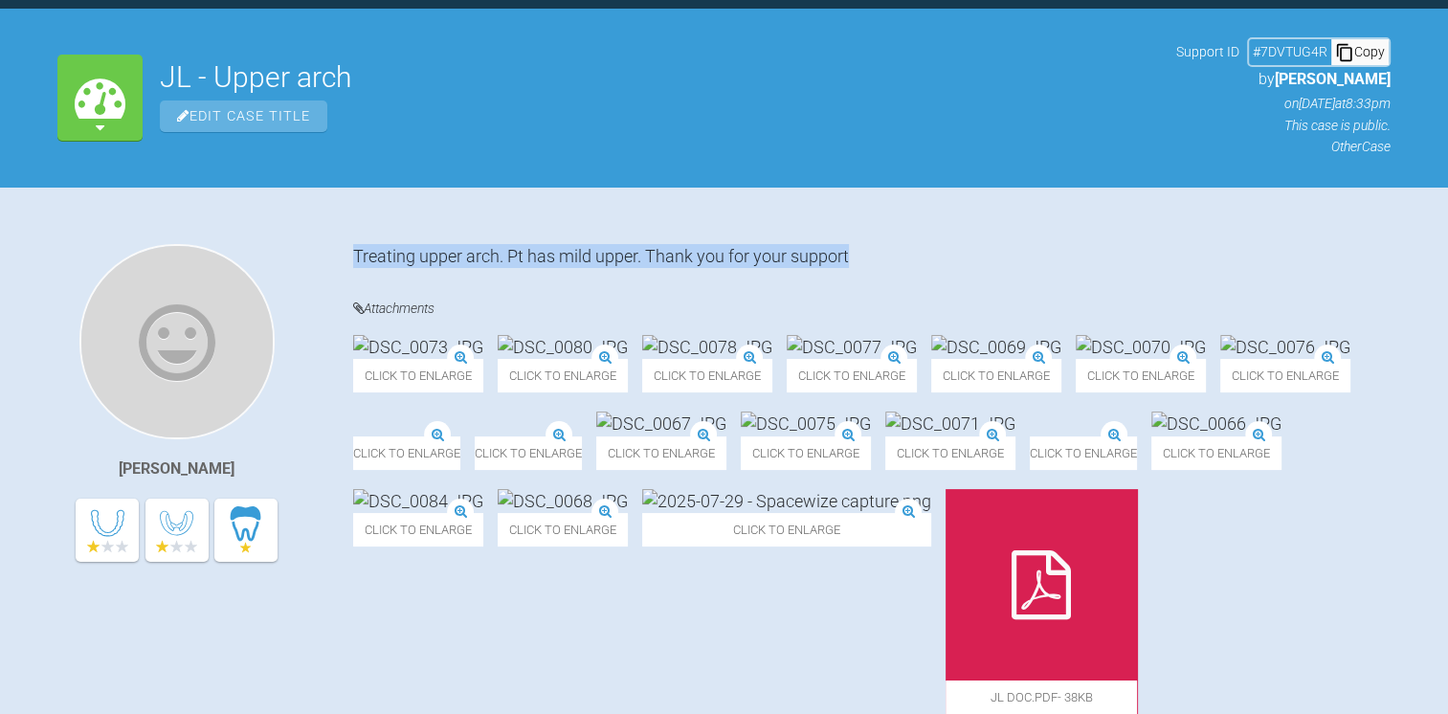
drag, startPoint x: 858, startPoint y: 257, endPoint x: 353, endPoint y: 243, distance: 505.4
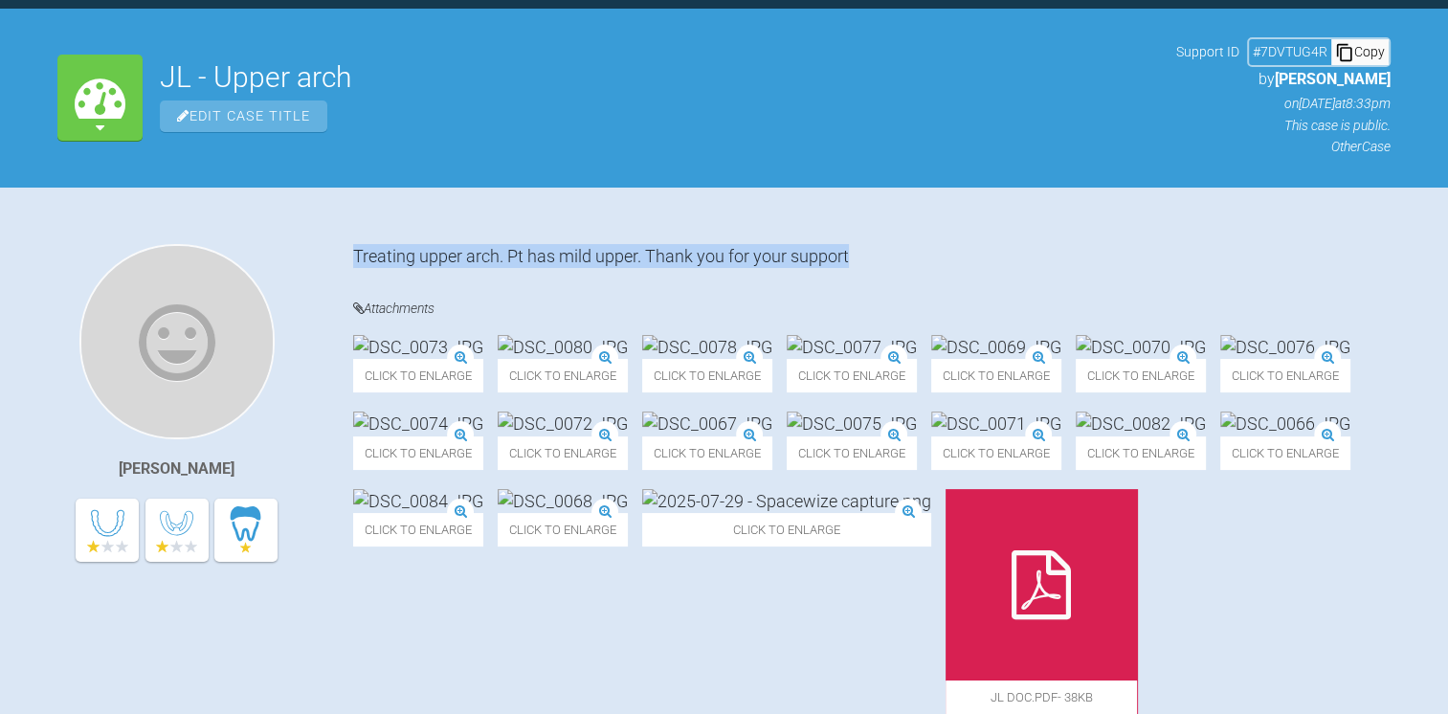
click at [353, 244] on div "Treating upper arch. Pt has mild upper. Thank you for your support" at bounding box center [871, 256] width 1037 height 24
copy div "Treating upper arch. Pt has mild upper. Thank you for your support"
